Goal: Find contact information: Find contact information

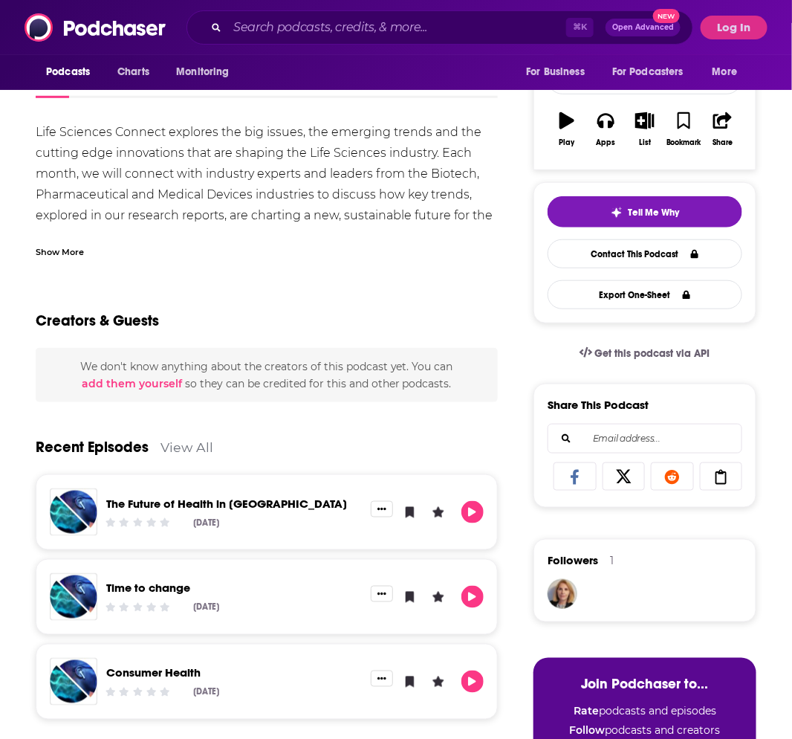
scroll to position [440, 0]
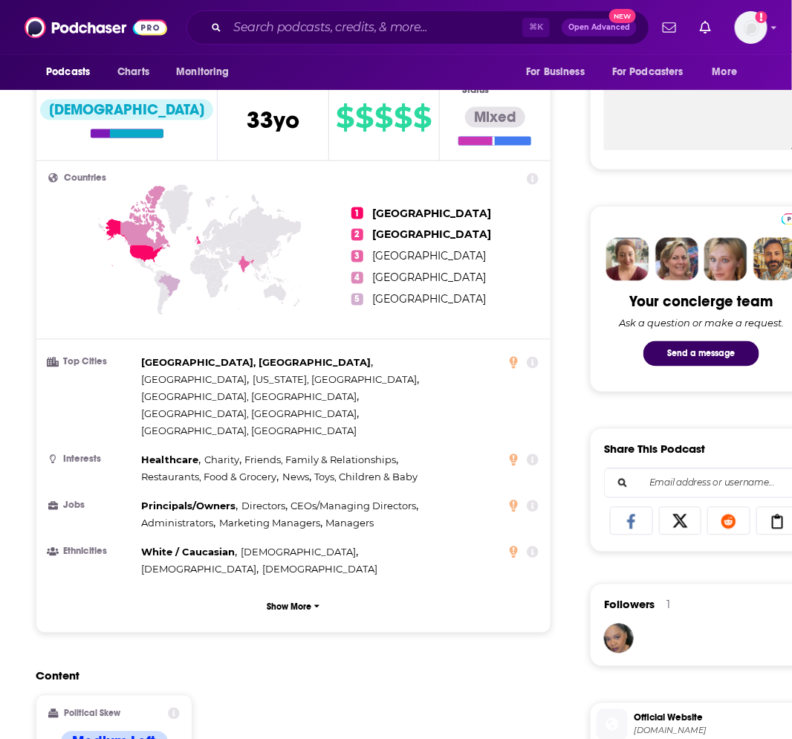
scroll to position [534, 0]
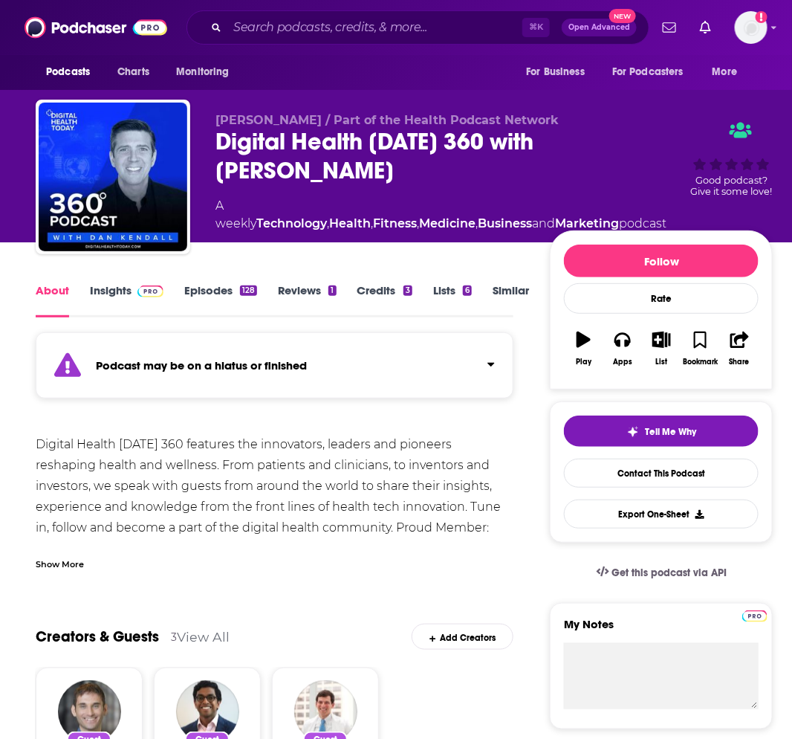
click at [126, 290] on link "Insights" at bounding box center [127, 300] width 74 height 34
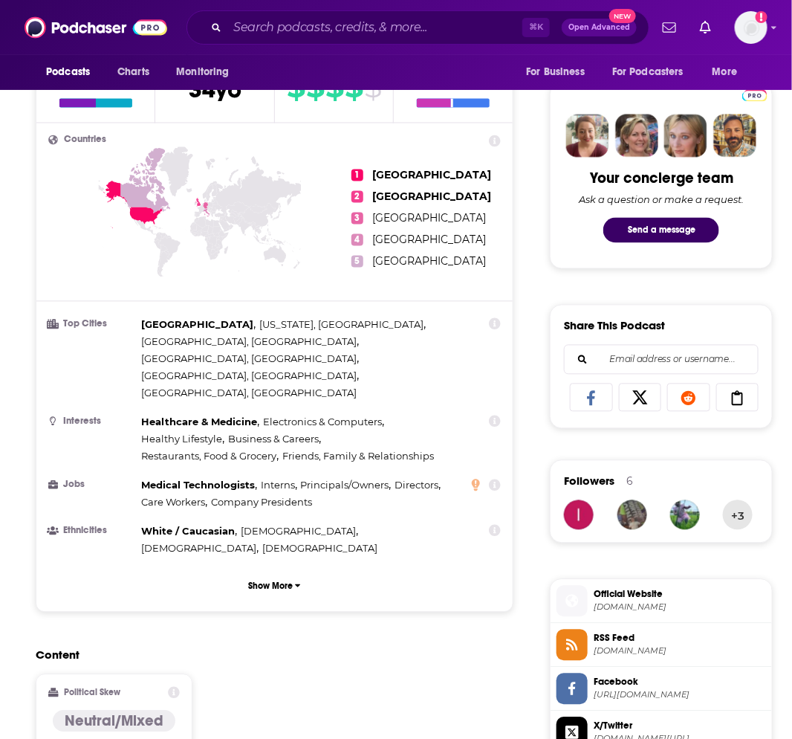
scroll to position [1436, 0]
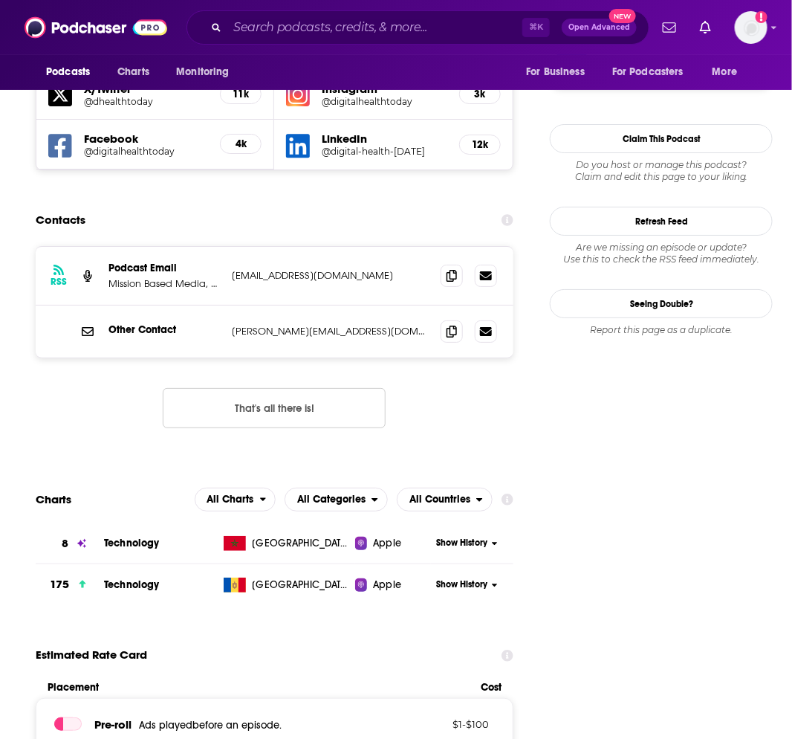
click at [324, 325] on p "dan@digitalhealthtoday.com" at bounding box center [330, 331] width 197 height 13
click at [454, 269] on icon at bounding box center [452, 275] width 10 height 12
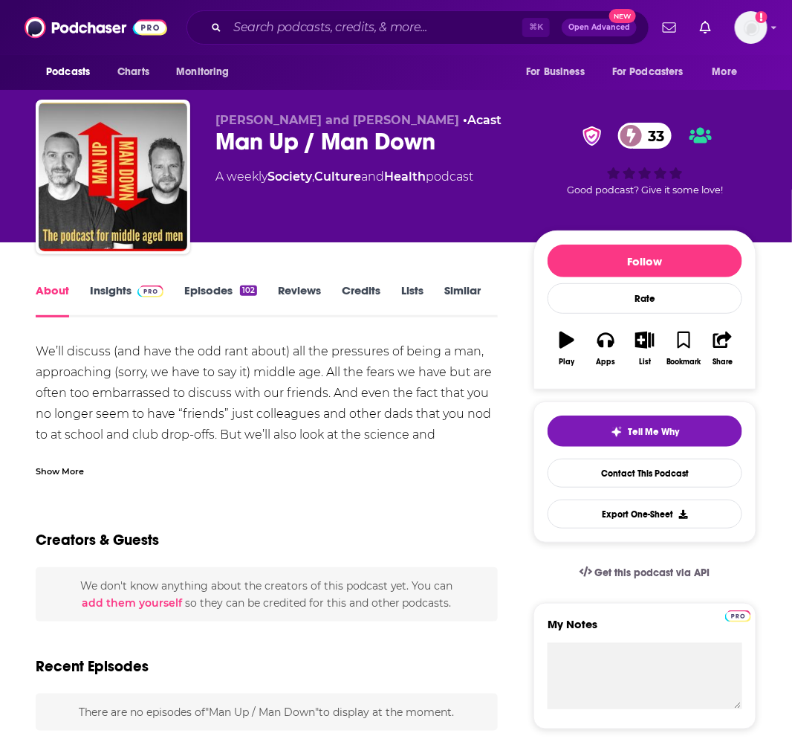
click at [121, 290] on link "Insights" at bounding box center [127, 300] width 74 height 34
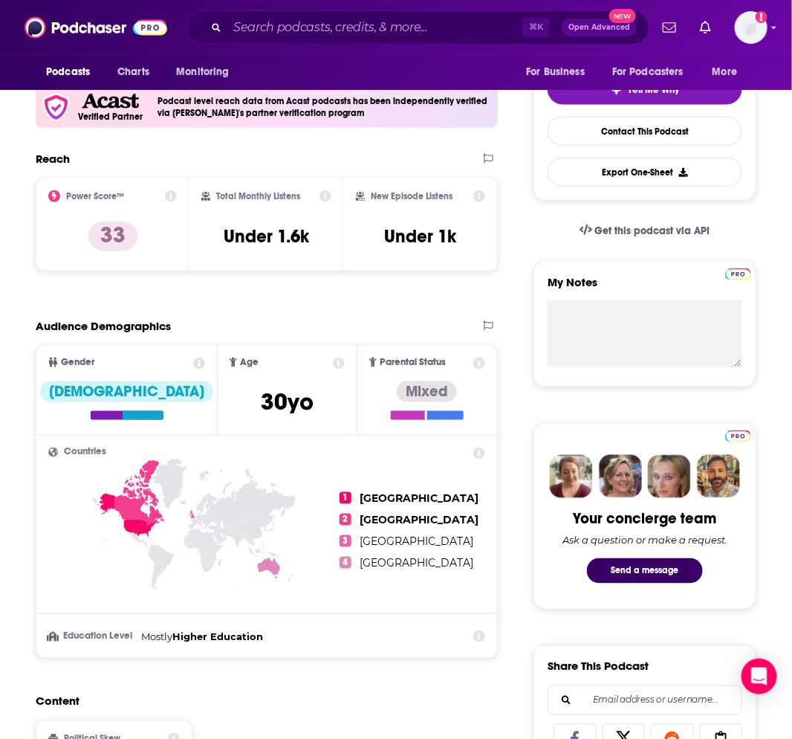
scroll to position [819, 0]
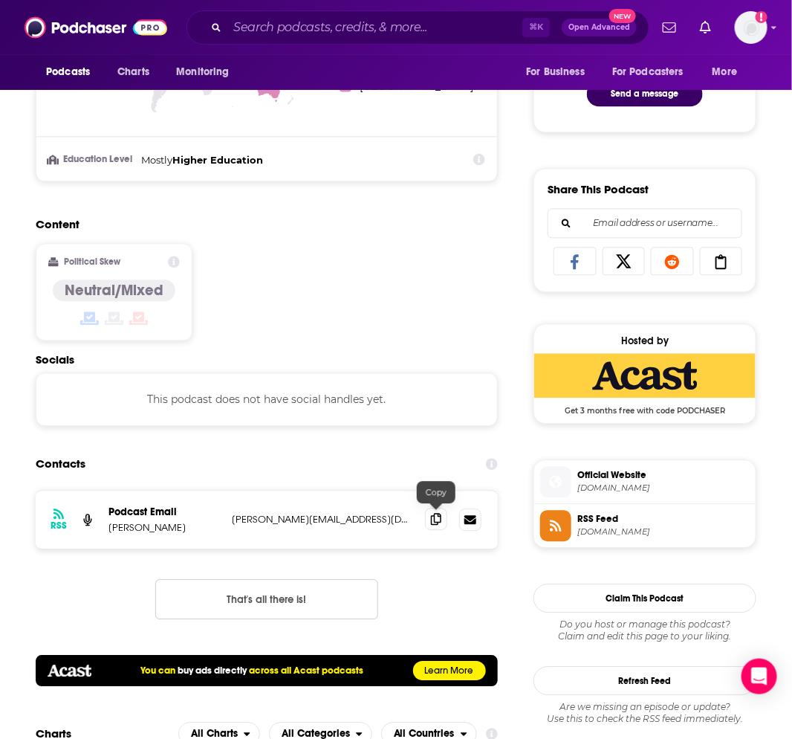
click at [435, 522] on icon at bounding box center [436, 519] width 10 height 12
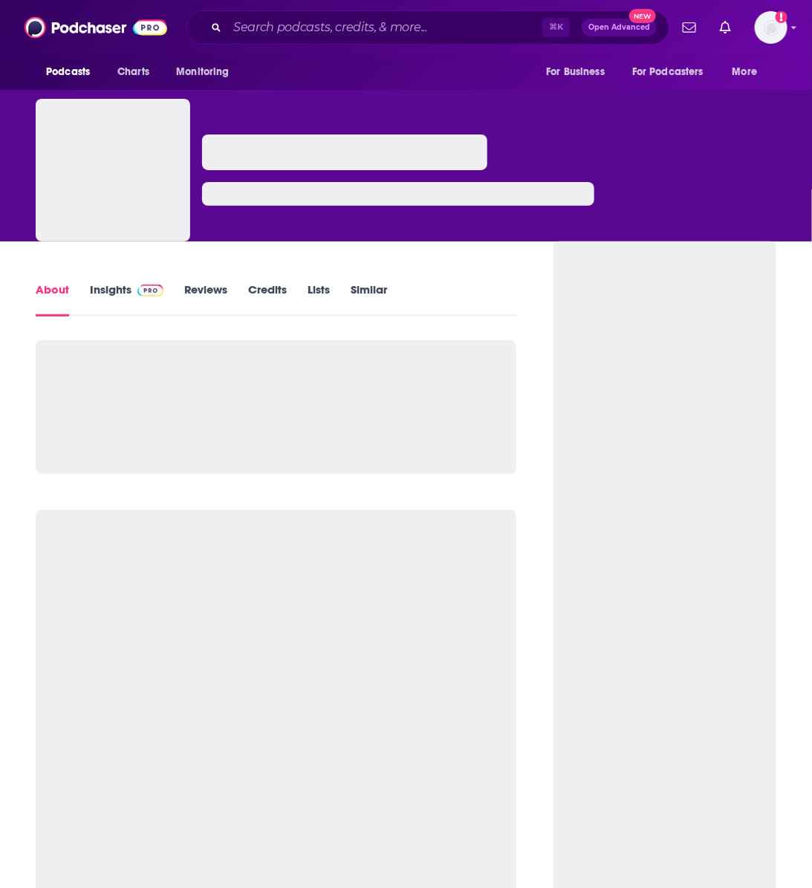
click at [113, 288] on link "Insights" at bounding box center [127, 299] width 74 height 34
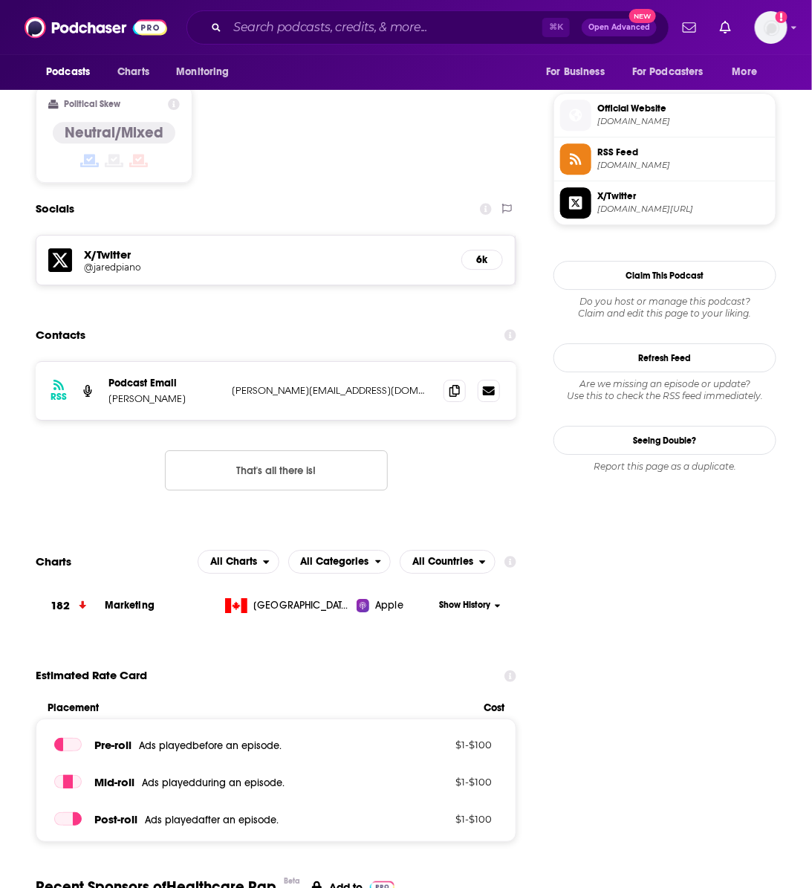
scroll to position [997, 0]
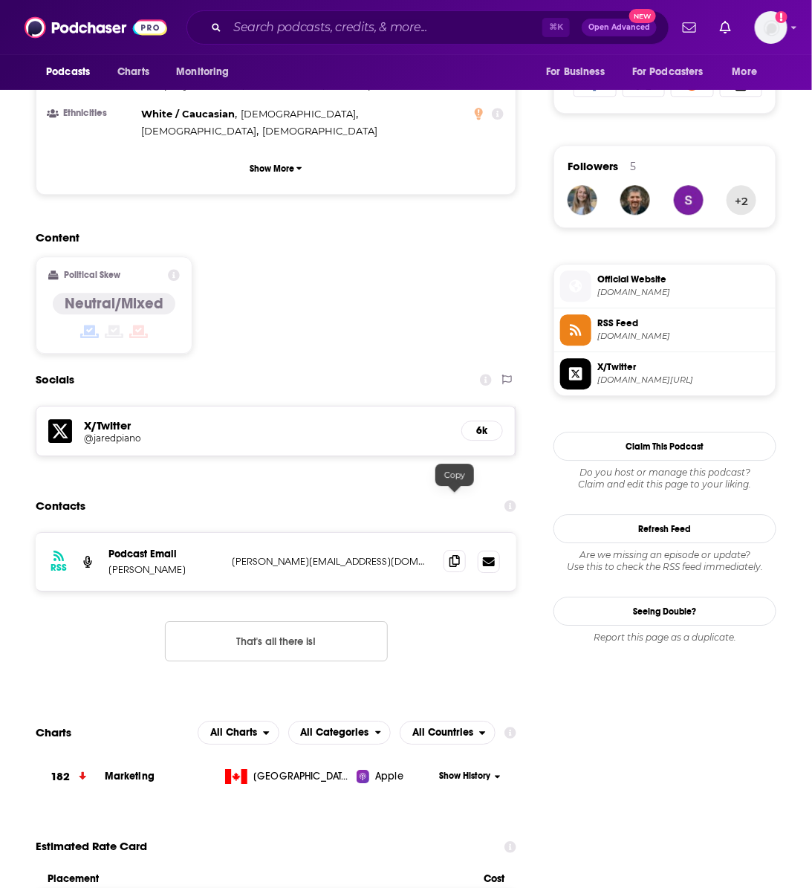
click at [455, 555] on icon at bounding box center [455, 561] width 10 height 12
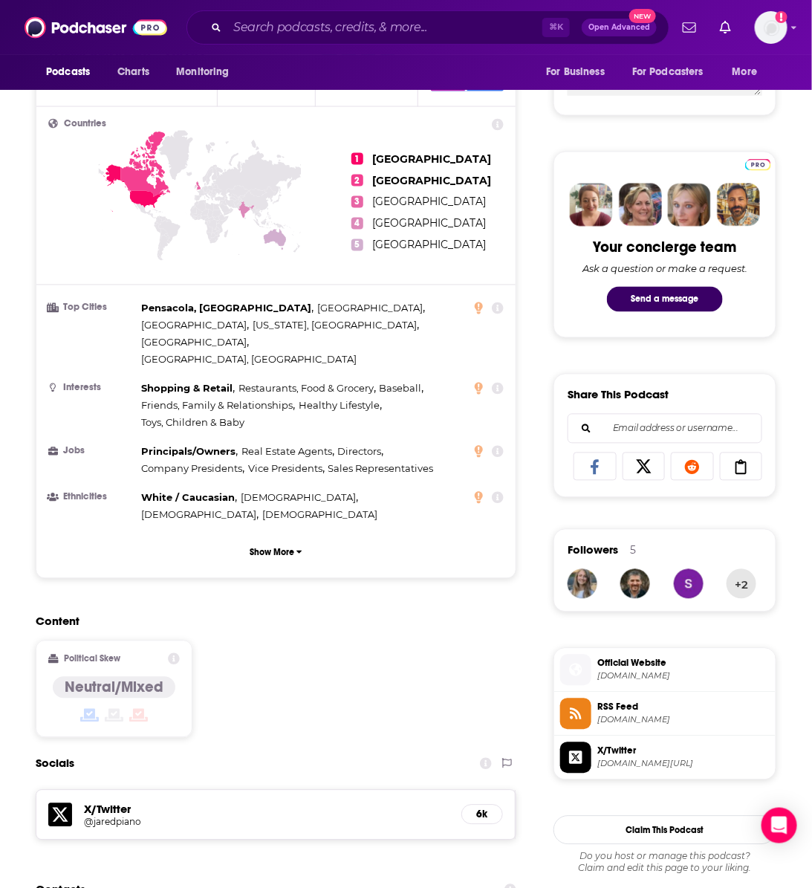
scroll to position [712, 0]
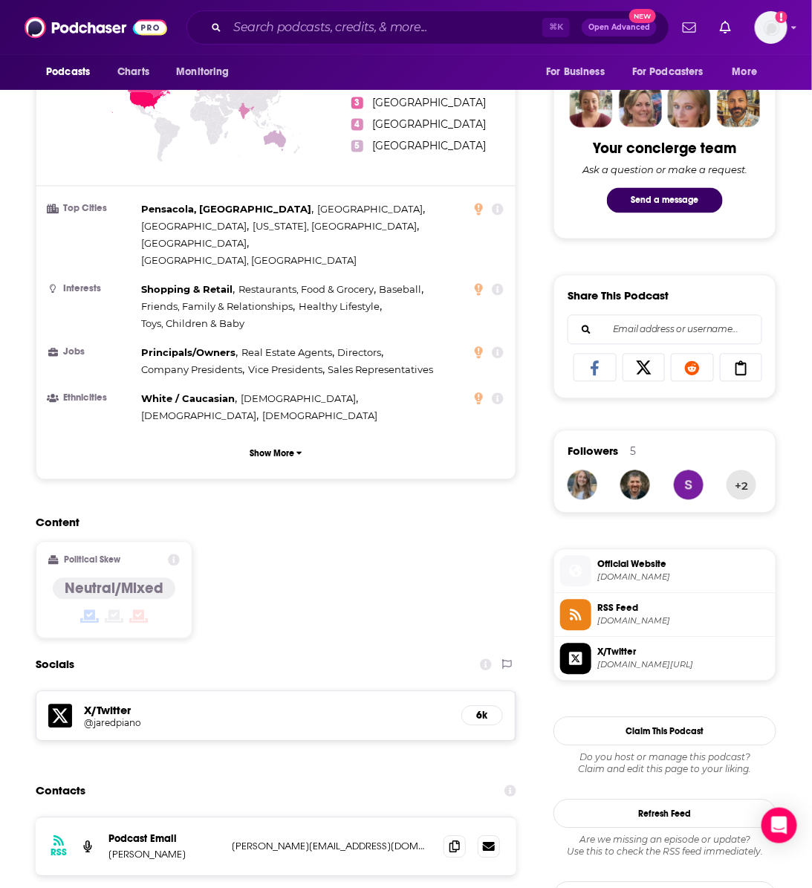
click at [632, 565] on span "Official Website" at bounding box center [683, 564] width 172 height 13
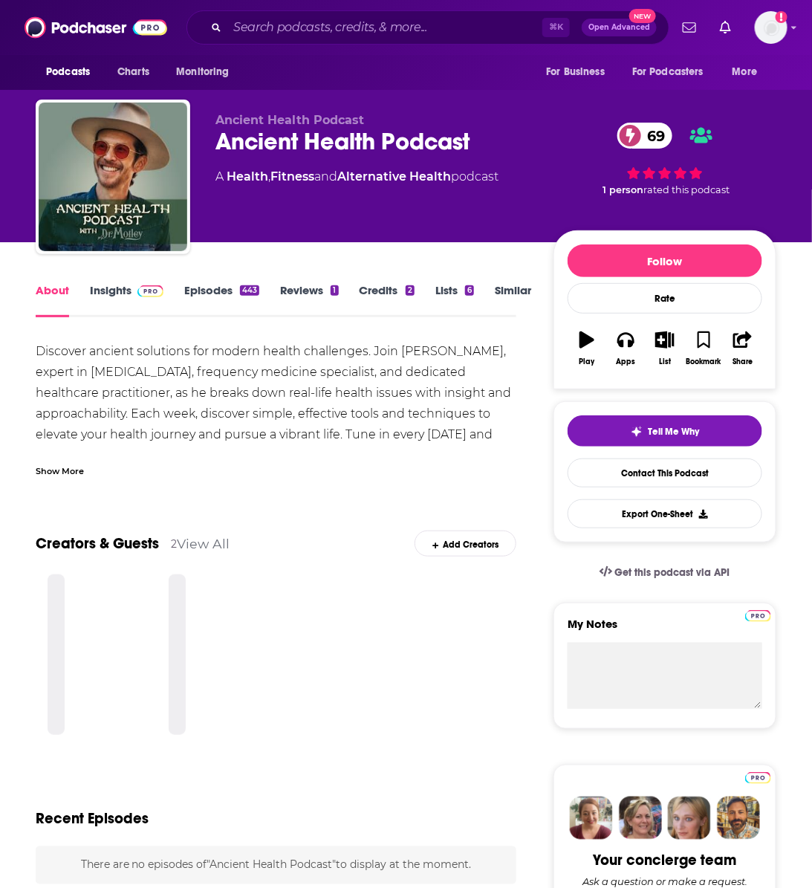
click at [115, 293] on link "Insights" at bounding box center [127, 300] width 74 height 34
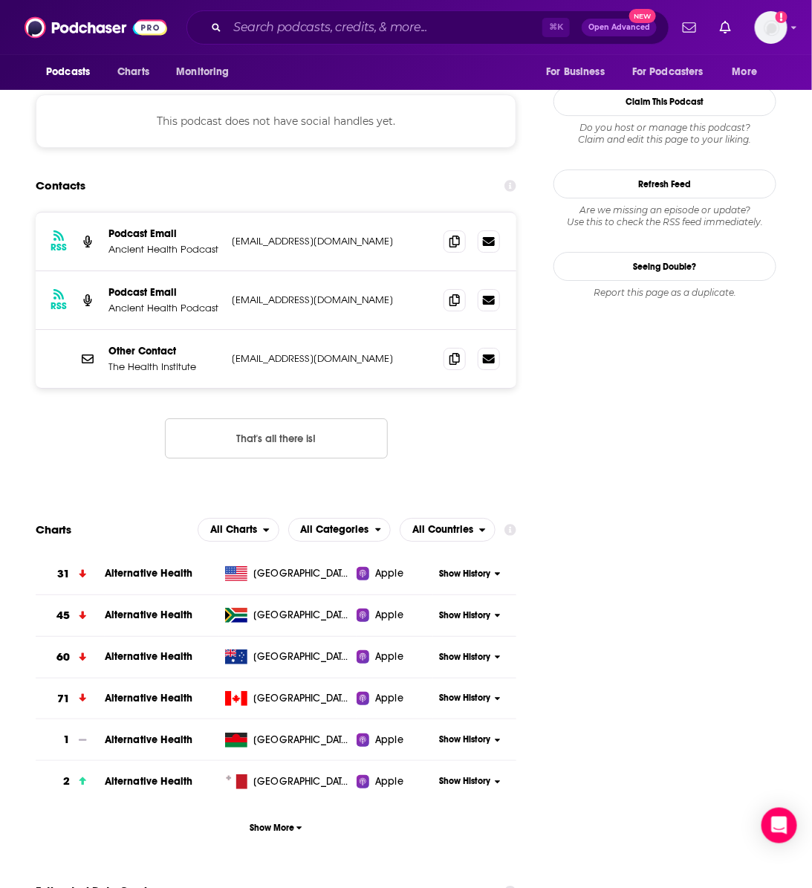
scroll to position [1204, 0]
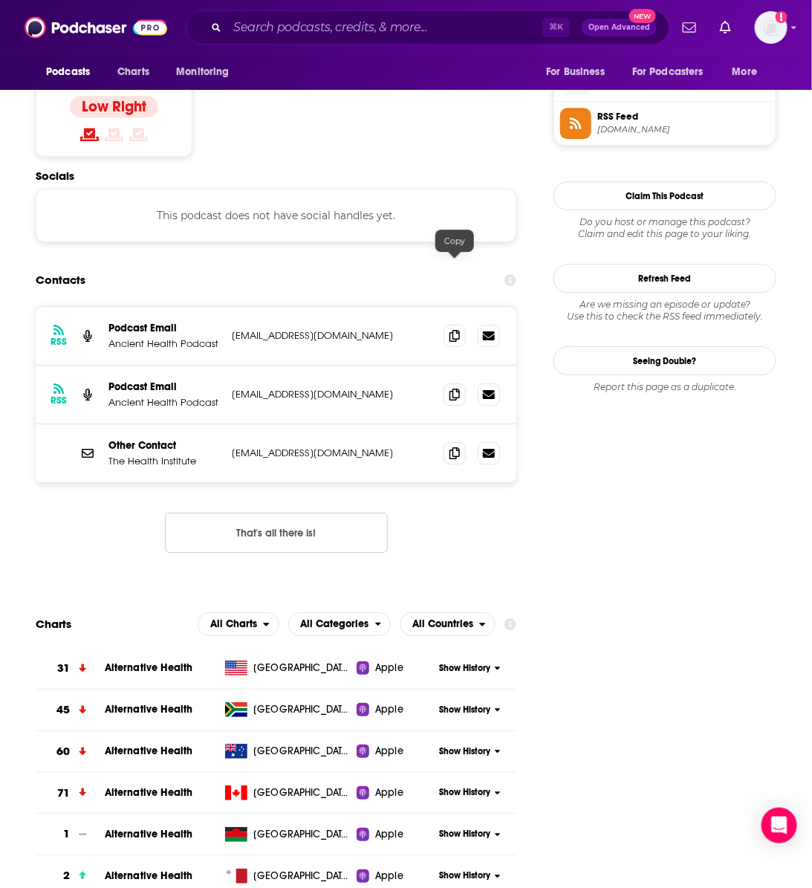
click at [469, 325] on div at bounding box center [472, 336] width 56 height 22
click at [458, 329] on icon at bounding box center [455, 335] width 10 height 12
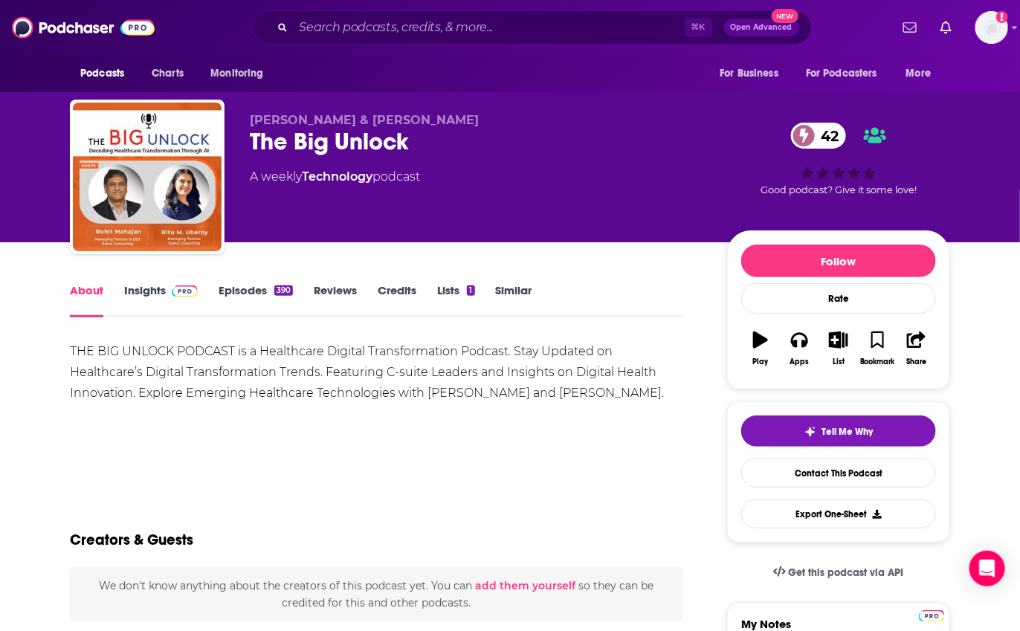
click at [141, 290] on link "Insights" at bounding box center [161, 300] width 74 height 34
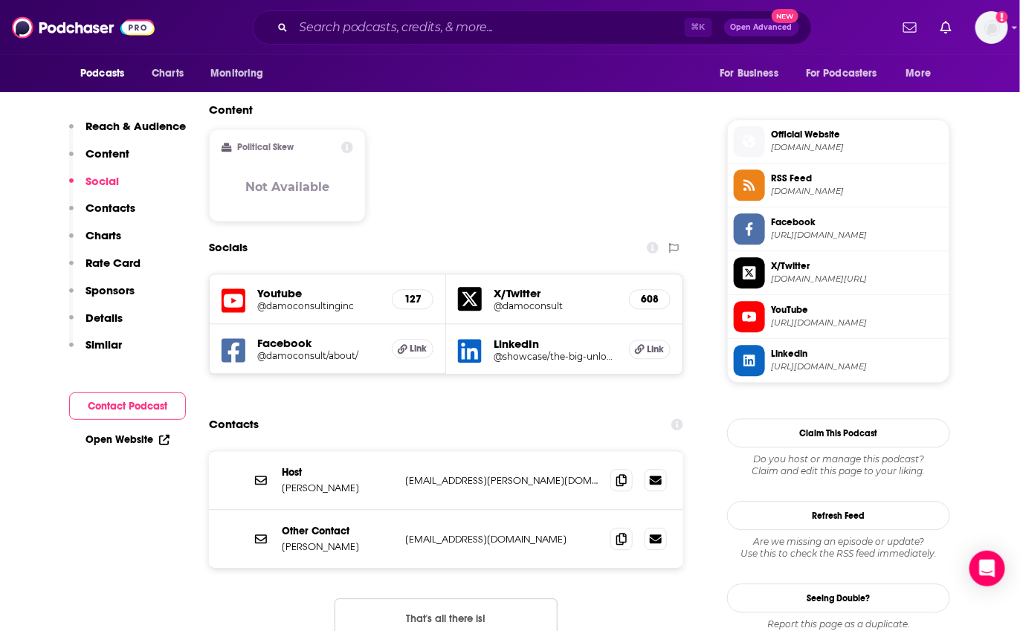
scroll to position [1144, 0]
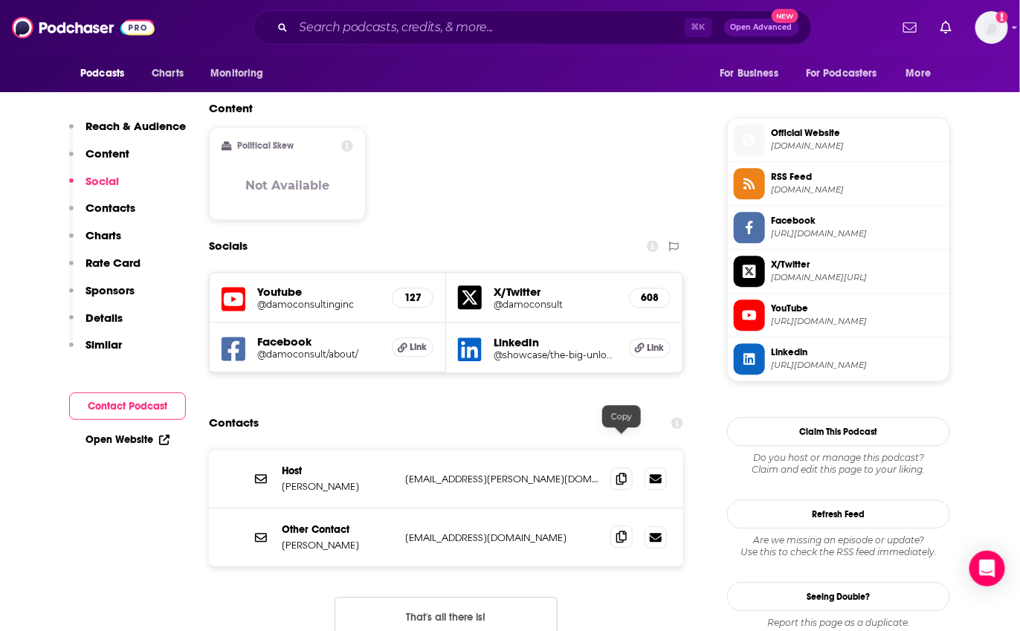
click at [621, 531] on icon at bounding box center [621, 537] width 10 height 12
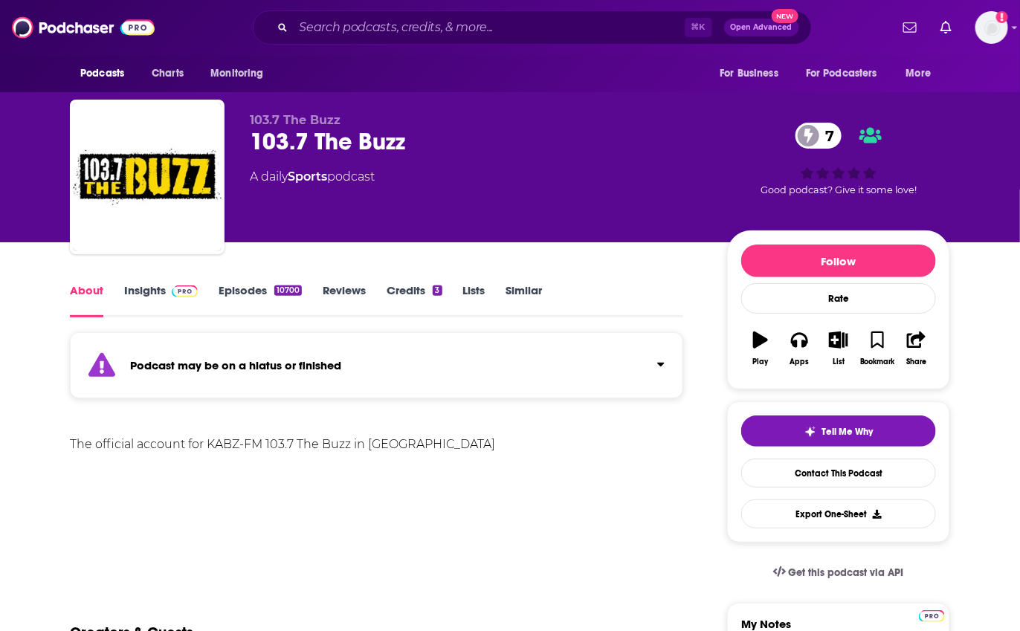
click at [155, 292] on link "Insights" at bounding box center [161, 300] width 74 height 34
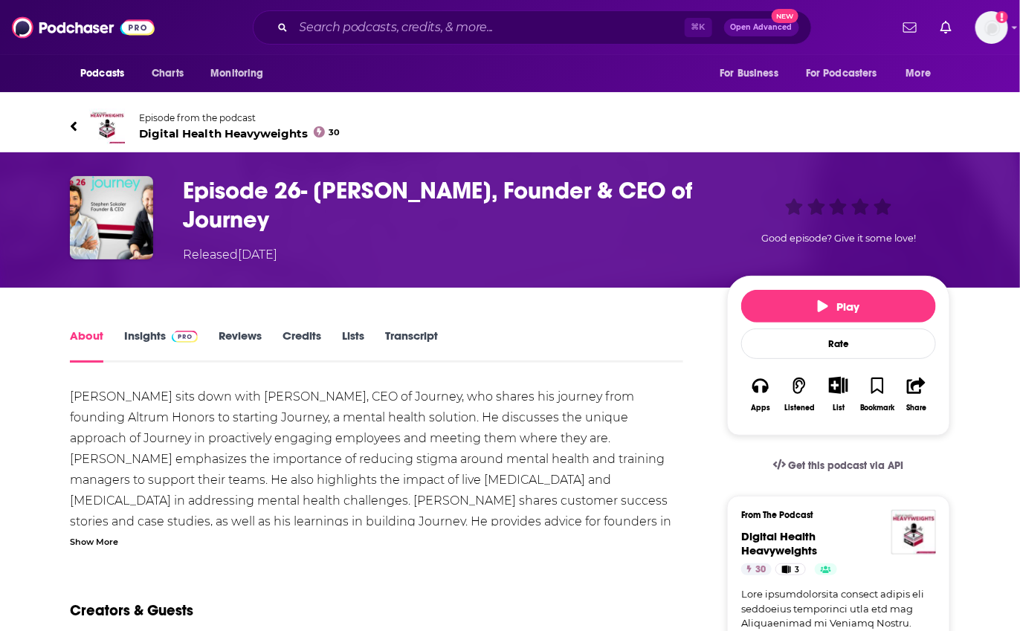
click at [213, 134] on span "Digital Health Heavyweights 30" at bounding box center [239, 133] width 201 height 14
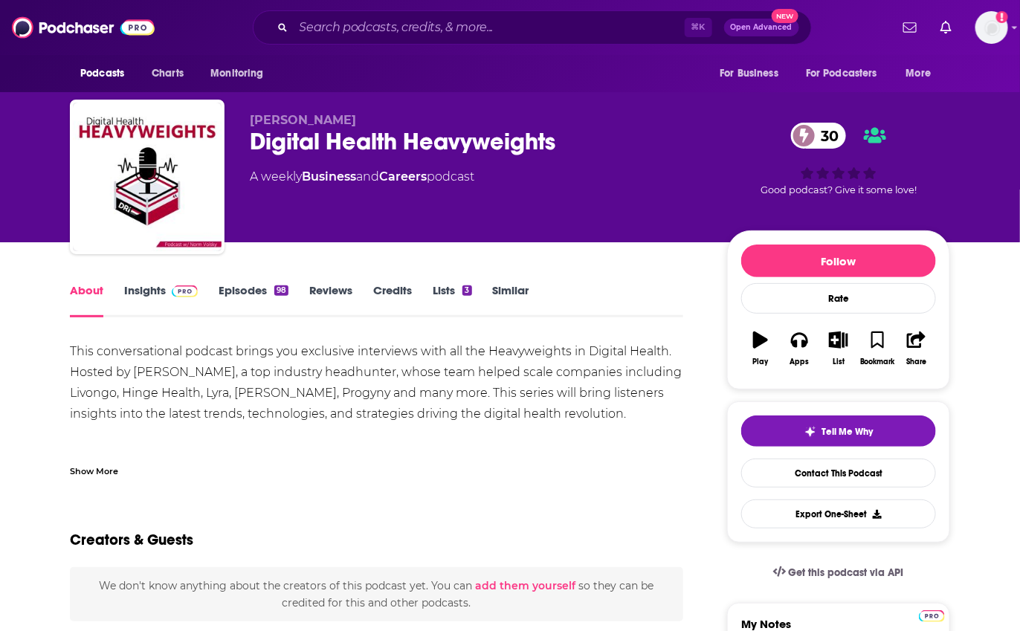
click at [159, 284] on link "Insights" at bounding box center [161, 300] width 74 height 34
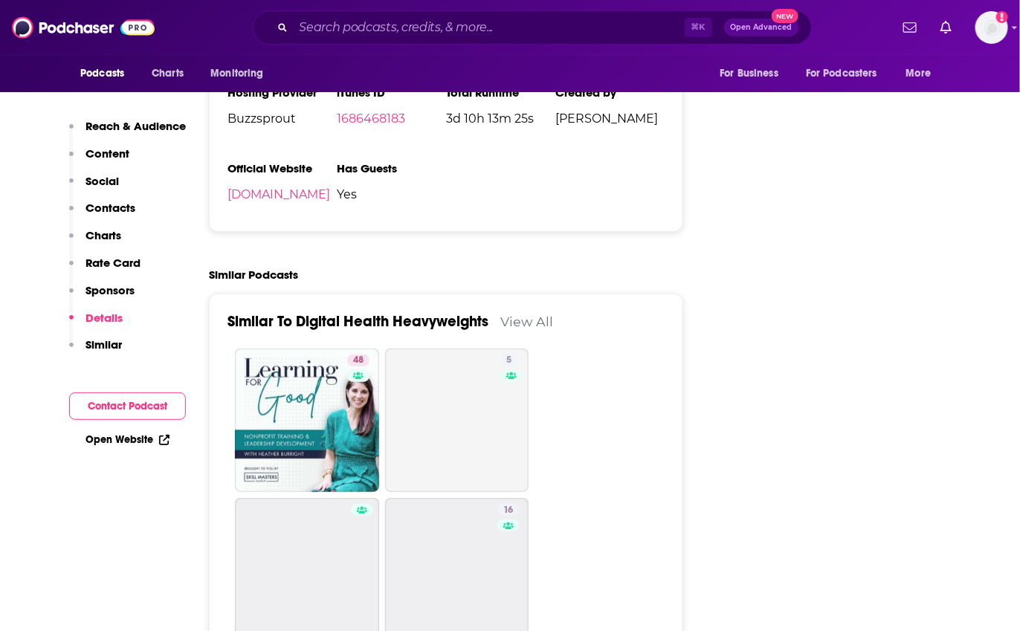
scroll to position [2154, 0]
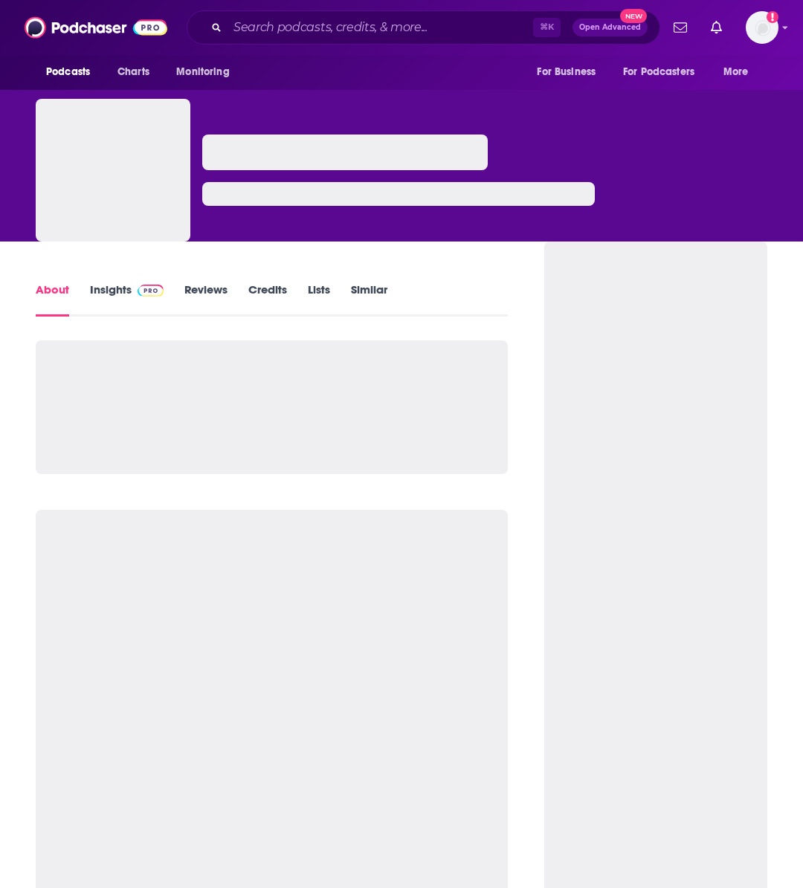
click at [122, 291] on link "Insights" at bounding box center [127, 299] width 74 height 34
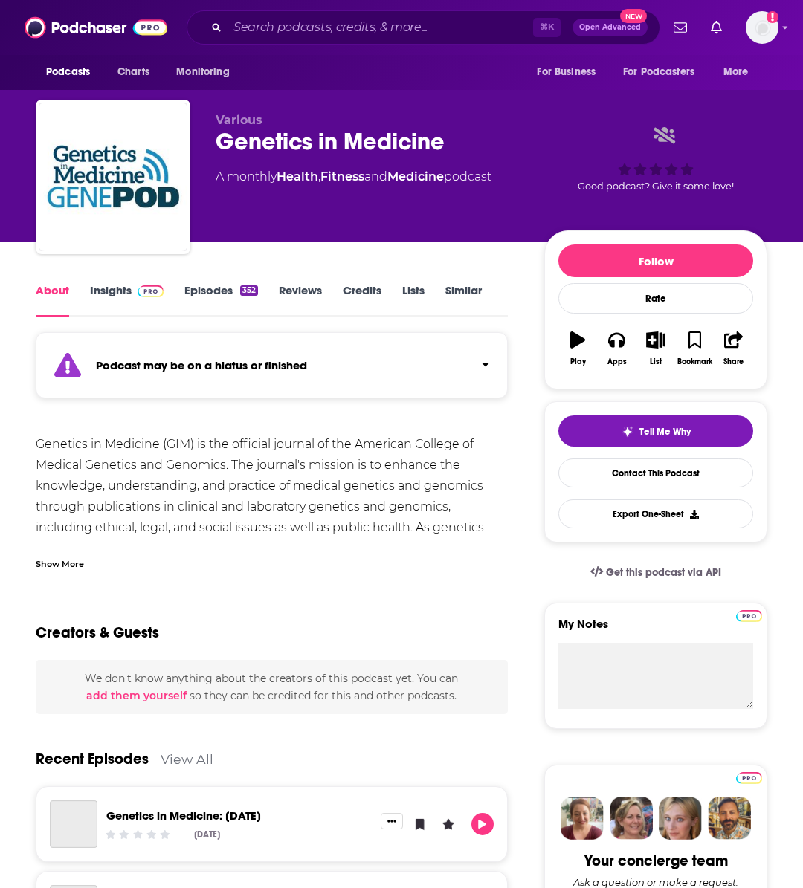
click at [114, 296] on link "Insights" at bounding box center [127, 300] width 74 height 34
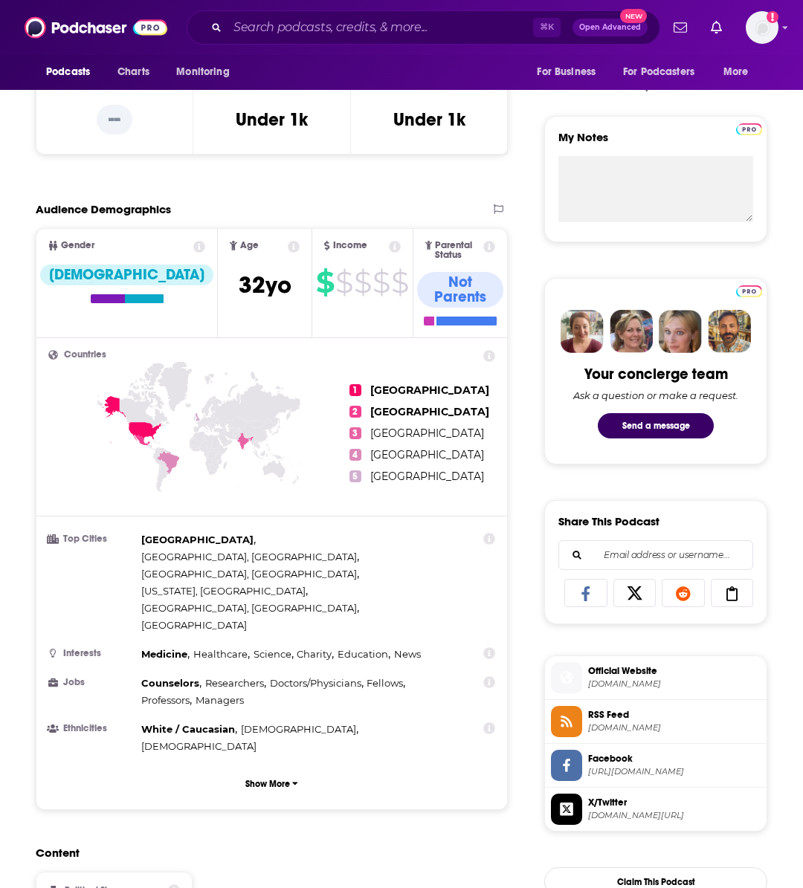
scroll to position [508, 0]
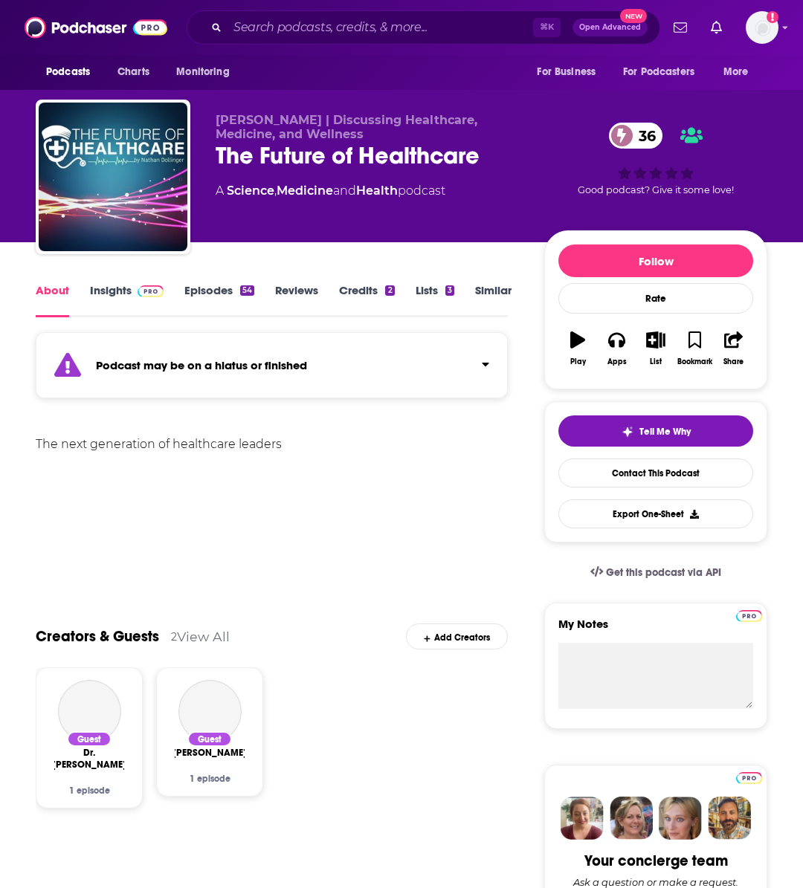
click at [111, 291] on link "Insights" at bounding box center [127, 300] width 74 height 34
